Goal: Find specific page/section

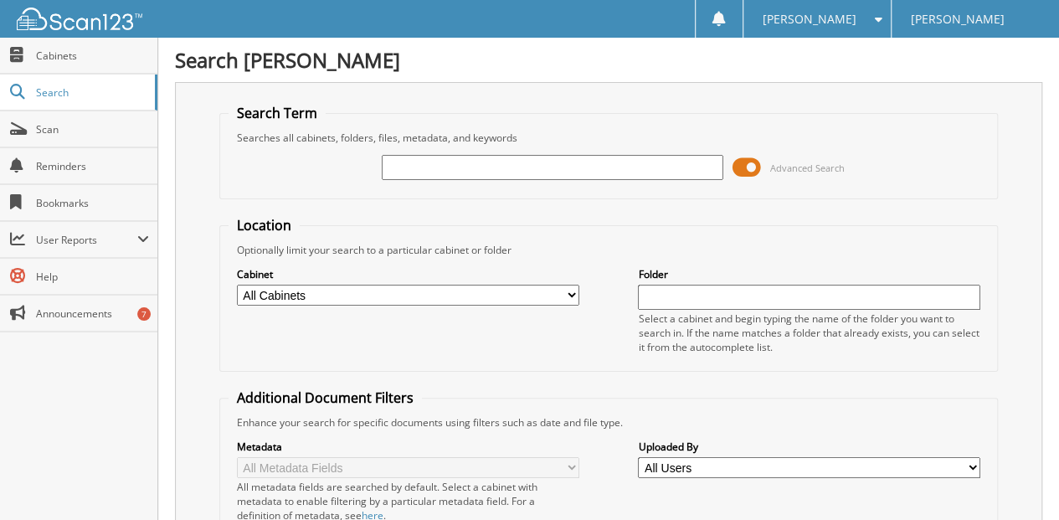
type input "r"
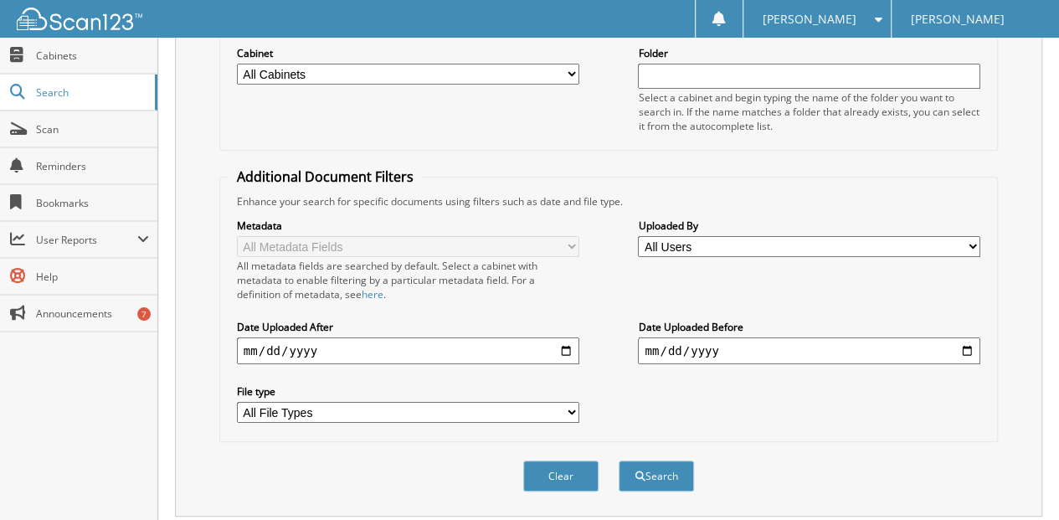
scroll to position [250, 0]
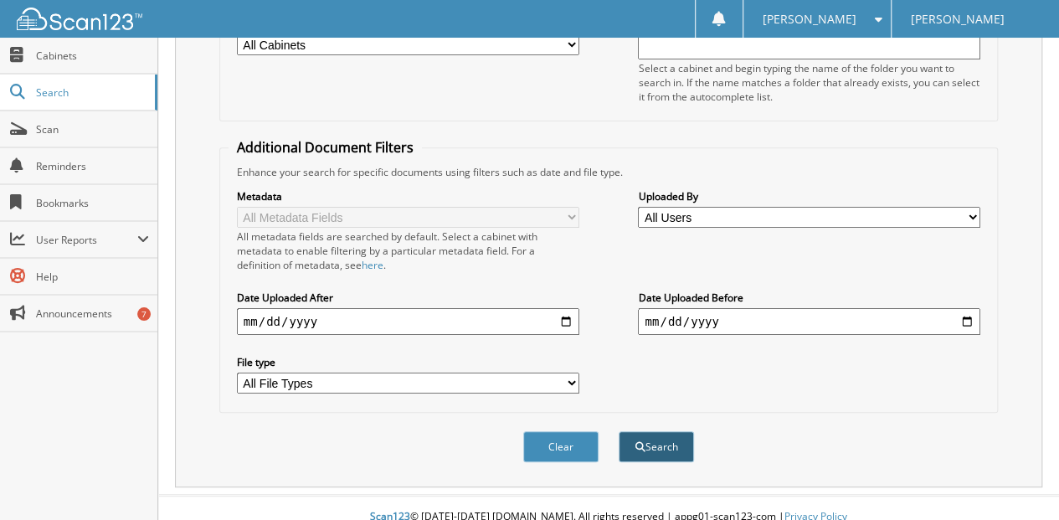
type input "bringer"
click at [660, 431] on button "Search" at bounding box center [656, 446] width 75 height 31
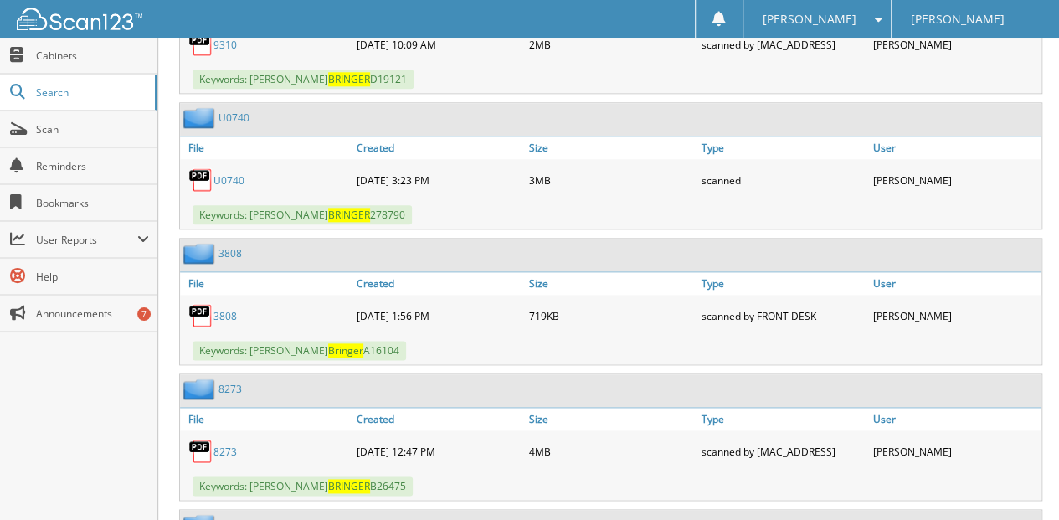
scroll to position [893, 0]
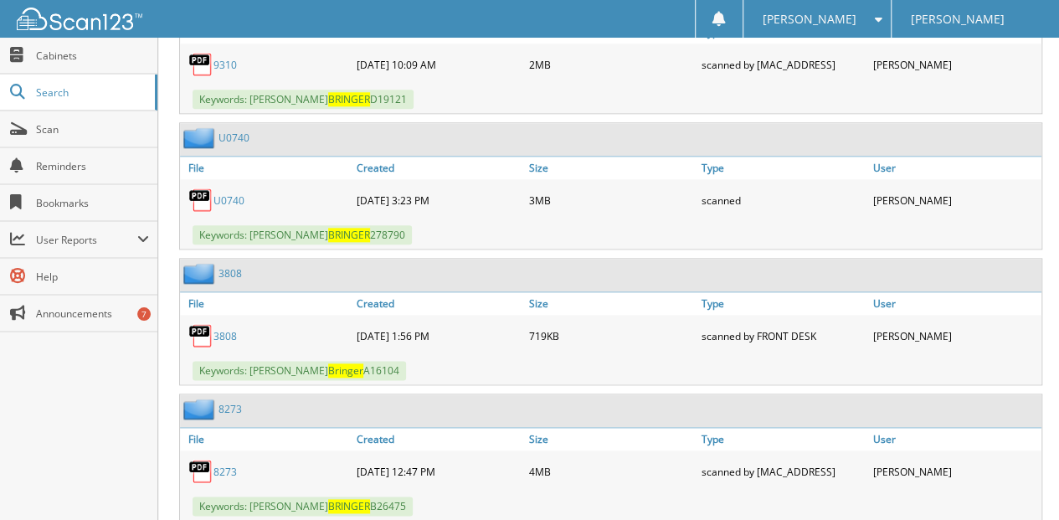
click at [234, 193] on link "U0740" at bounding box center [229, 200] width 31 height 14
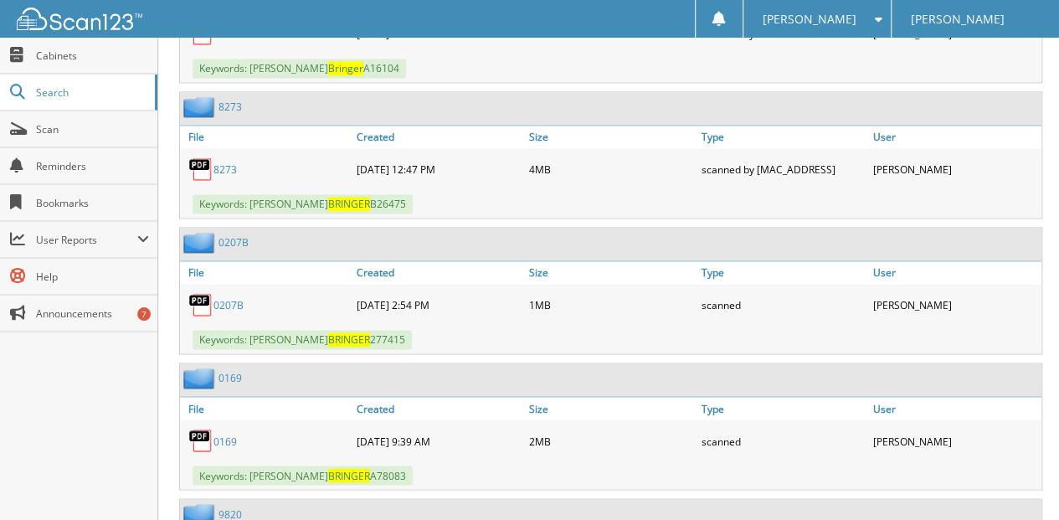
scroll to position [1228, 0]
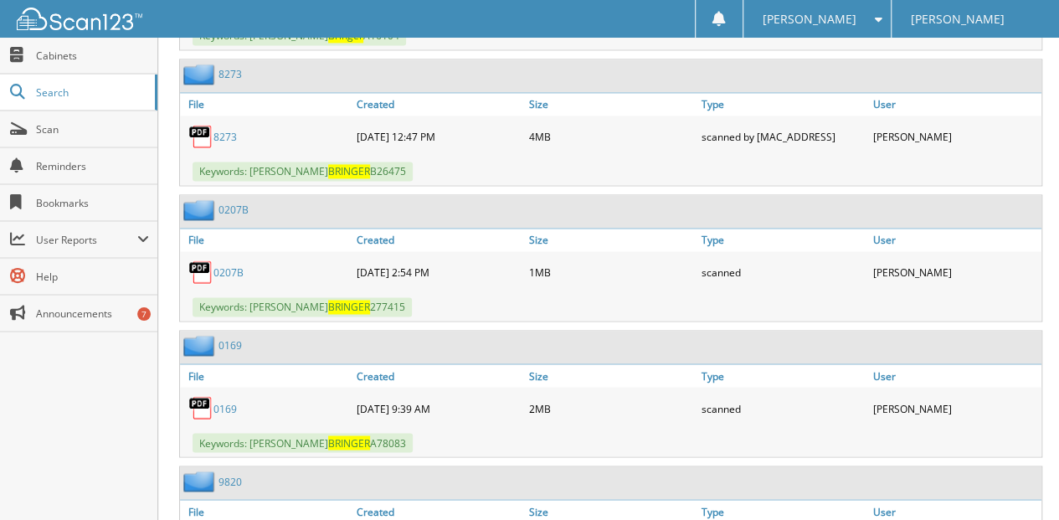
click at [234, 265] on link "0207B" at bounding box center [229, 272] width 30 height 14
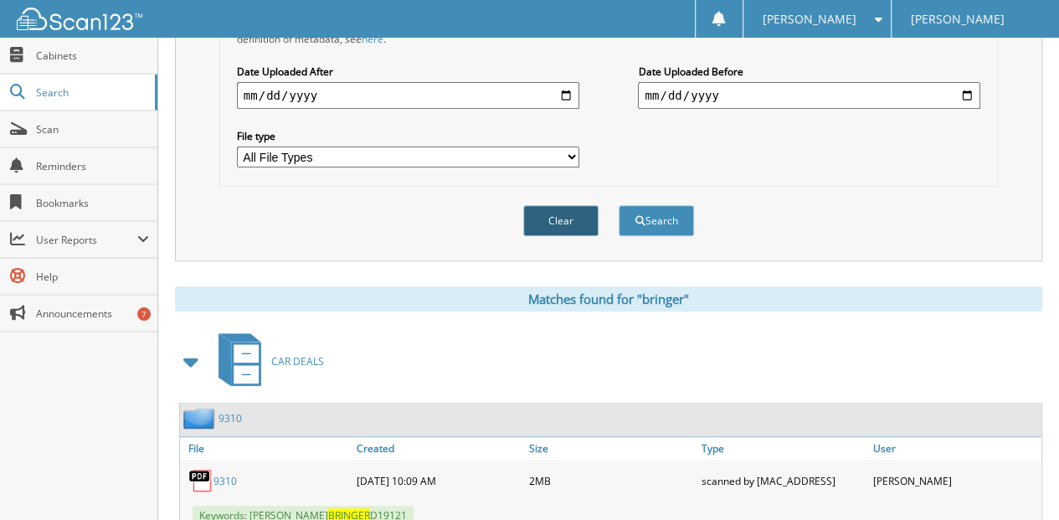
scroll to position [279, 0]
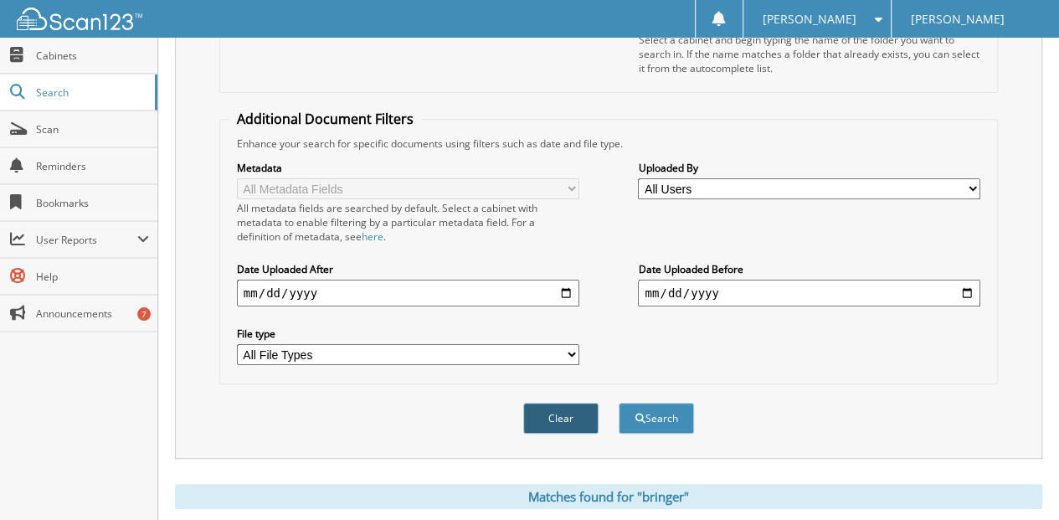
click at [554, 406] on button "Clear" at bounding box center [560, 418] width 75 height 31
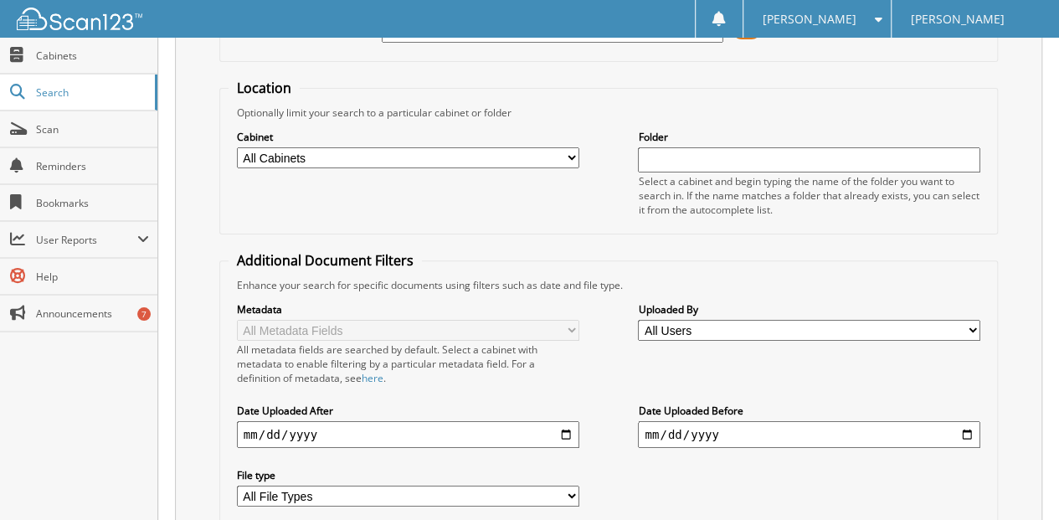
scroll to position [0, 0]
